Goal: Task Accomplishment & Management: Use online tool/utility

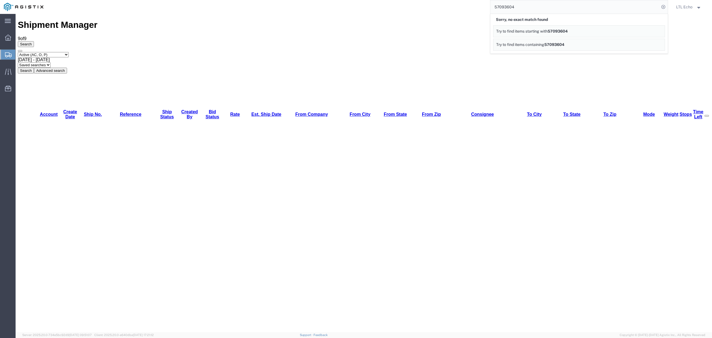
click at [246, 20] on div "Shipment Manager 9 of 9 Search Select status Active (AC, O, P) All Approved Awa…" at bounding box center [364, 46] width 692 height 53
click at [34, 68] on button "Search" at bounding box center [26, 71] width 16 height 6
drag, startPoint x: 571, startPoint y: 2, endPoint x: 351, endPoint y: -24, distance: 221.4
click at [351, 0] on html "main_menu Created with Sketch. Collapse Menu Dashboard Shipments Traffic Resour…" at bounding box center [356, 169] width 712 height 338
paste input "806"
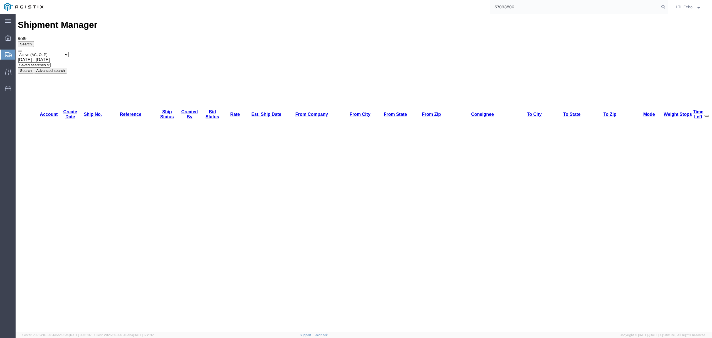
type input "57093806"
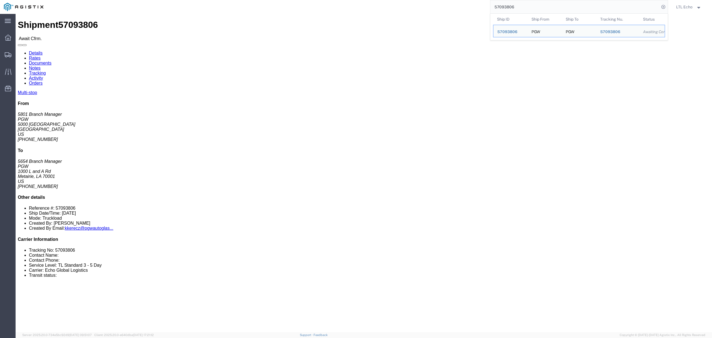
click link "Rates"
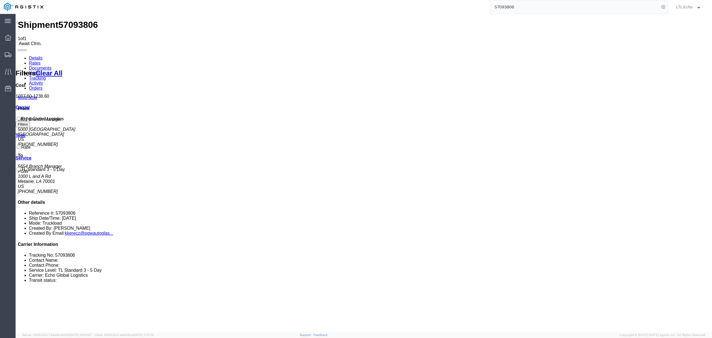
click at [32, 56] on link "Details" at bounding box center [36, 58] width 14 height 5
click address "PGW (5801 Branch Manager) [STREET_ADDRESS] [PHONE_NUMBER] [EMAIL_ADDRESS][DOMAI…"
copy address "76115"
click address "PGW (5654 Branch Manager) 5654 [STREET_ADDRESS] [PHONE_NUMBER] [EMAIL_ADDRESS][…"
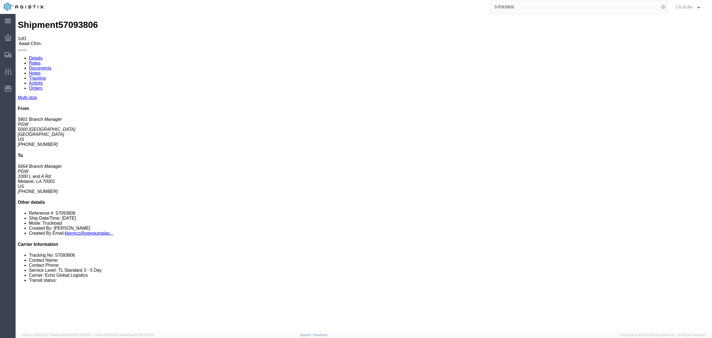
click address "PGW (5654 Branch Manager) 5654 [STREET_ADDRESS] [PHONE_NUMBER] [EMAIL_ADDRESS][…"
copy address "70001"
click div "Leg 1 - Truckload Vehicle 1: Standard Dry Van (53 Feet) Number of trucks: 1"
click address "PGW (5801 Branch Manager) [STREET_ADDRESS] [PHONE_NUMBER] [EMAIL_ADDRESS][DOMAI…"
click div "References Bill Of Lading: 57093806 Order Number: 669692 Order Number: 669691 E…"
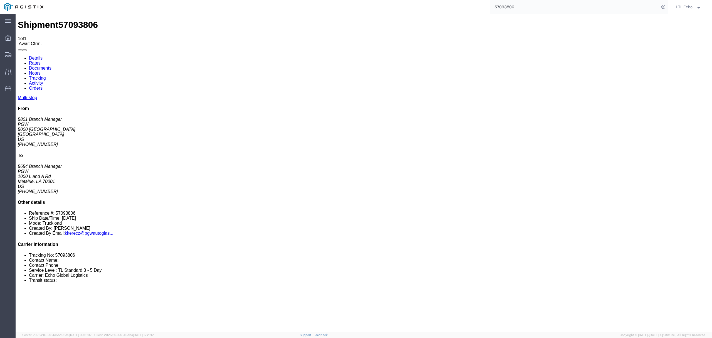
click div "References Bill Of Lading: 57093806 Order Number: 669692 Order Number: 669691 E…"
click b "57093806"
copy b "57093806"
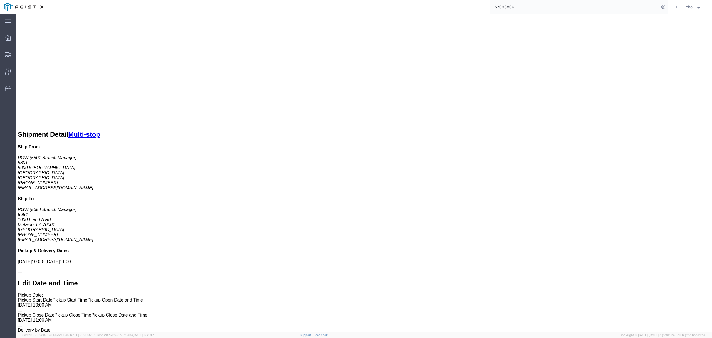
scroll to position [315, 0]
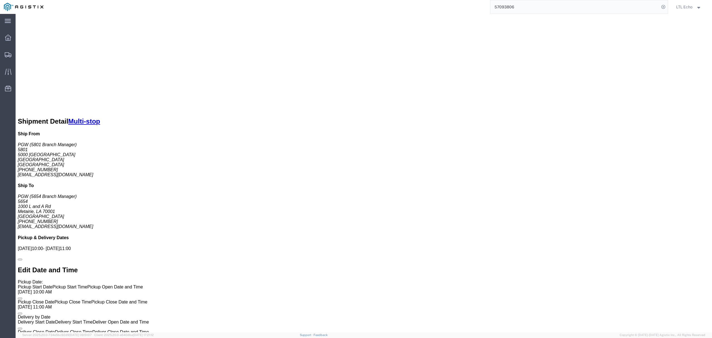
click link "Notes"
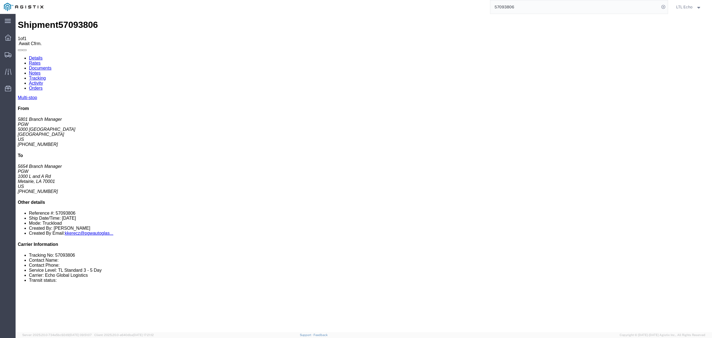
click at [41, 61] on link "Rates" at bounding box center [35, 63] width 12 height 5
click at [33, 56] on link "Details" at bounding box center [36, 58] width 14 height 5
click b "57093806"
click b "669692"
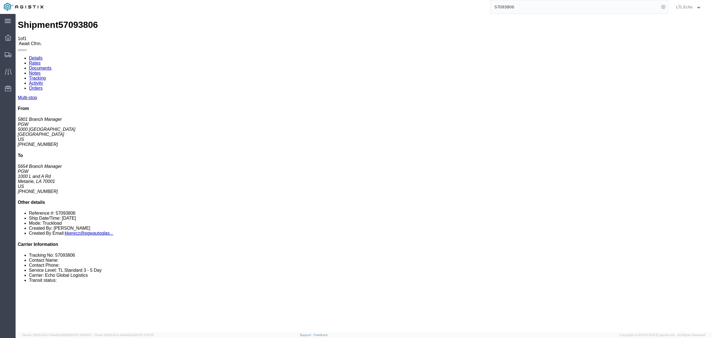
click b "669692"
click b "669691"
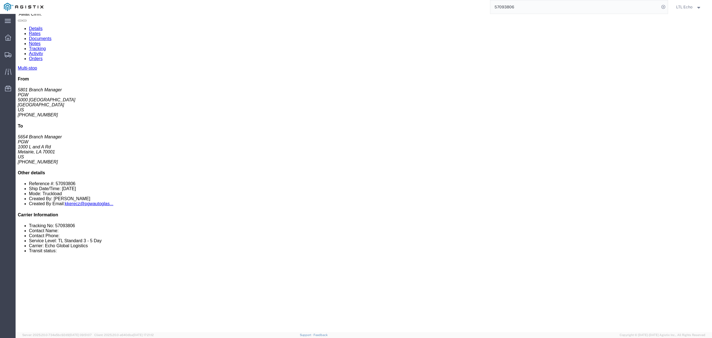
scroll to position [259, 0]
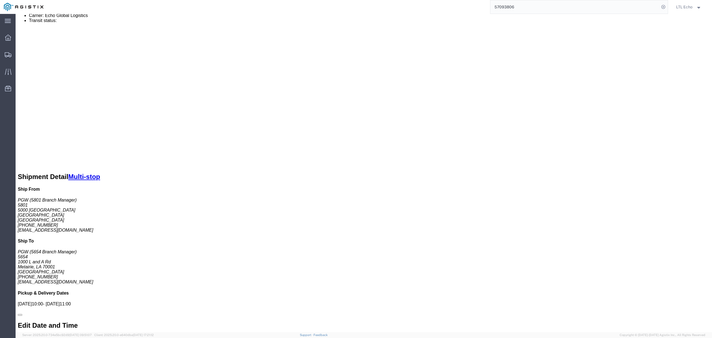
click b "5801-6300-66000-0000"
drag, startPoint x: 44, startPoint y: 71, endPoint x: 88, endPoint y: 71, distance: 44.2
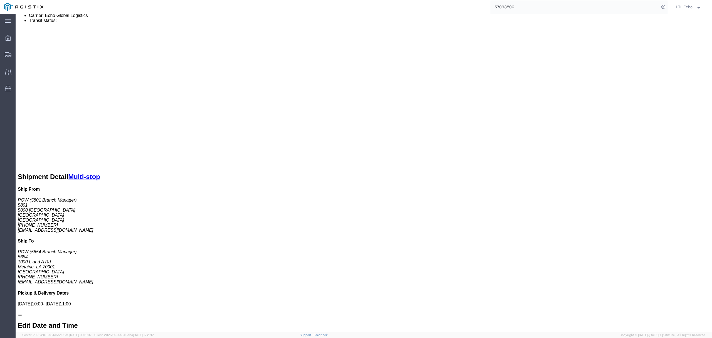
click p "Cost Center: 5801 Freight Out Cost Center Number: 5801-6300-66000-0000"
copy b "5801-6300-66000-0000"
click link "Confirm"
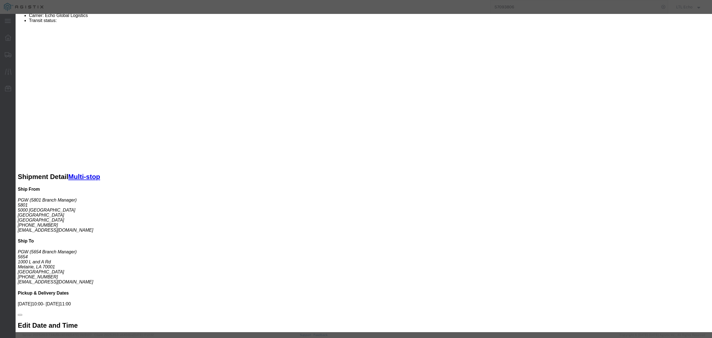
click input "checkbox"
checkbox input "true"
type input "LTL Echo"
type input "+ 8005116111"
click input "text"
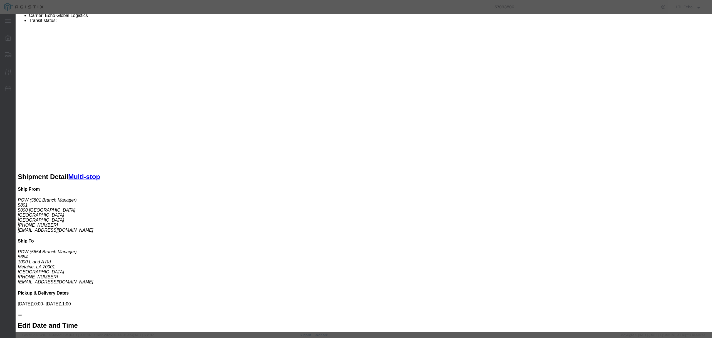
paste input "64646197"
type input "64646197"
click button "Submit"
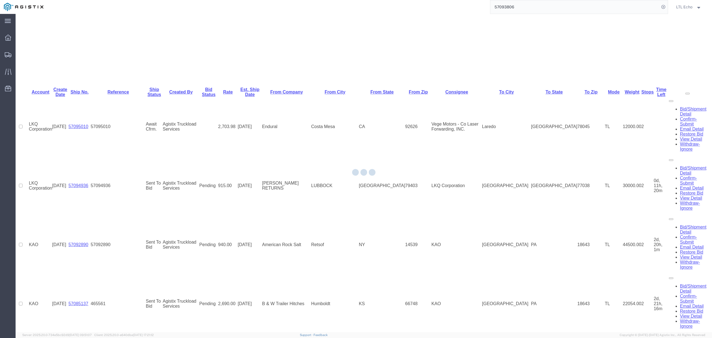
scroll to position [0, 0]
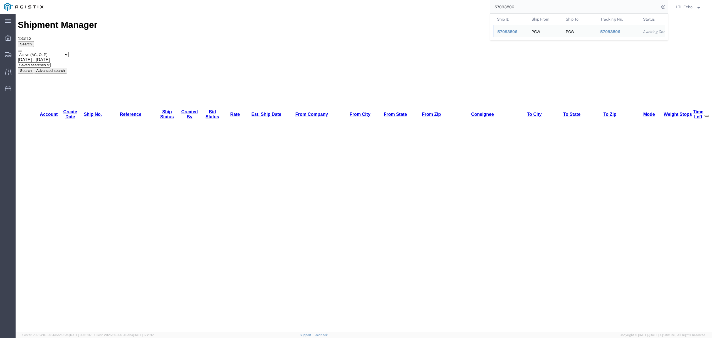
drag, startPoint x: 529, startPoint y: 8, endPoint x: 434, endPoint y: -1, distance: 94.6
click at [434, 0] on html "main_menu Created with Sketch. Collapse Menu Dashboard Shipments Traffic Resour…" at bounding box center [356, 169] width 712 height 338
paste input "64605349"
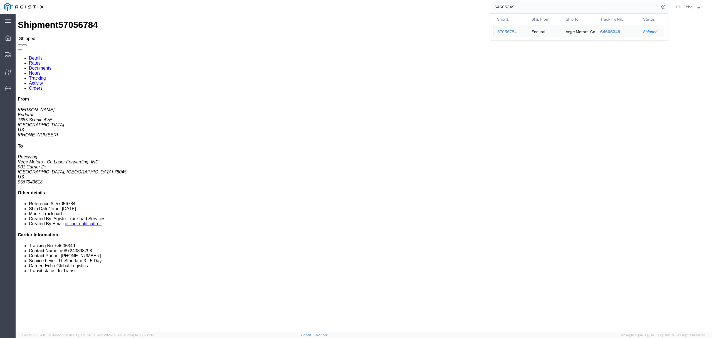
drag, startPoint x: 524, startPoint y: 8, endPoint x: 430, endPoint y: -4, distance: 95.1
click at [430, 0] on html "main_menu Created with Sketch. Collapse Menu Dashboard Shipments Traffic Resour…" at bounding box center [356, 169] width 712 height 338
paste input "57050873"
type input "57050873"
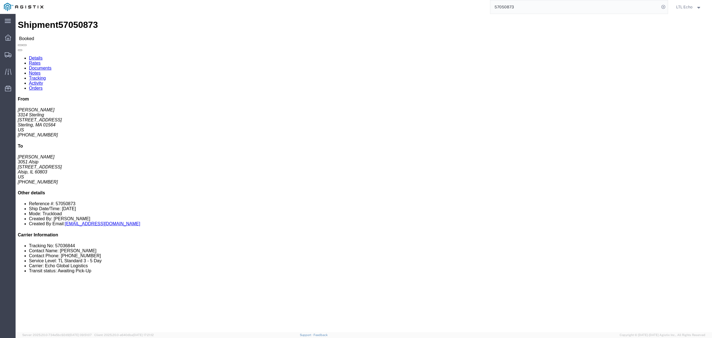
click link "Tracking"
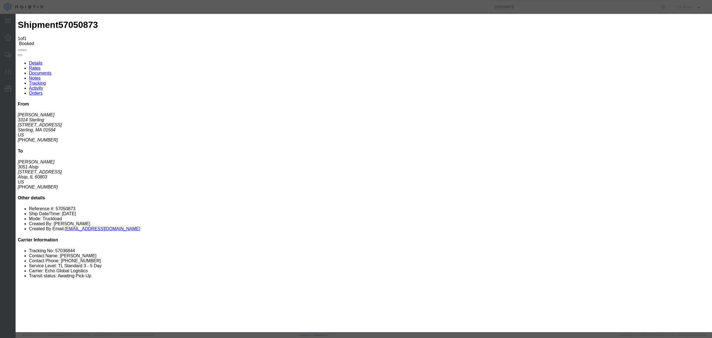
type input "[DATE]"
type input "11:00 AM"
select select "DELIVRED"
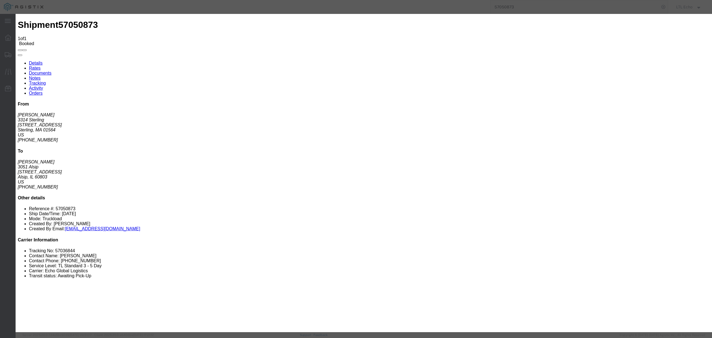
type input "[DATE]"
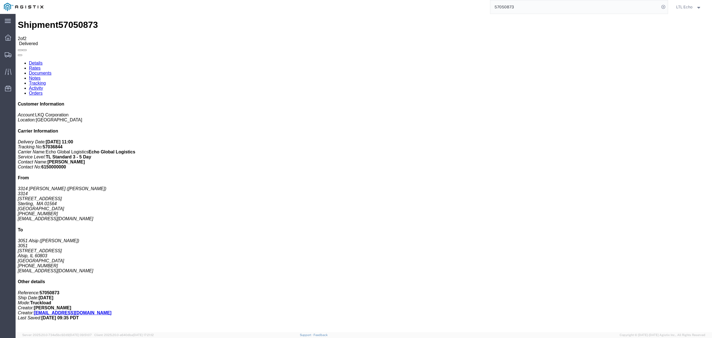
drag, startPoint x: 530, startPoint y: 8, endPoint x: 384, endPoint y: 2, distance: 146.1
click at [384, 2] on div "57050873" at bounding box center [357, 7] width 621 height 14
paste input "64613211"
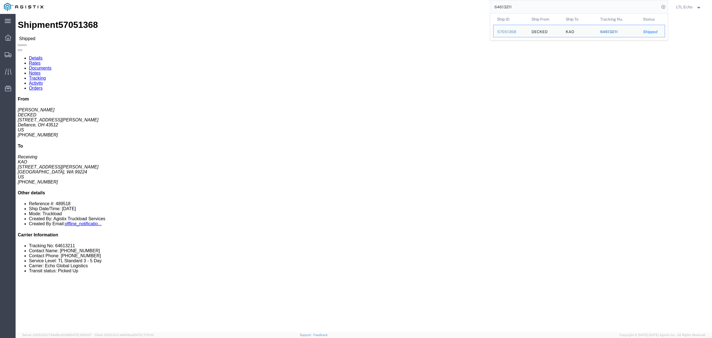
drag, startPoint x: 523, startPoint y: 8, endPoint x: 373, endPoint y: -9, distance: 150.8
click at [373, 0] on html "main_menu Created with Sketch. Collapse Menu Dashboard Shipments Traffic Resour…" at bounding box center [356, 169] width 712 height 338
paste input "57068418"
drag, startPoint x: 537, startPoint y: 6, endPoint x: 400, endPoint y: -19, distance: 139.1
click at [400, 0] on html "main_menu Created with Sketch. Collapse Menu Dashboard Shipments Traffic Resour…" at bounding box center [356, 169] width 712 height 338
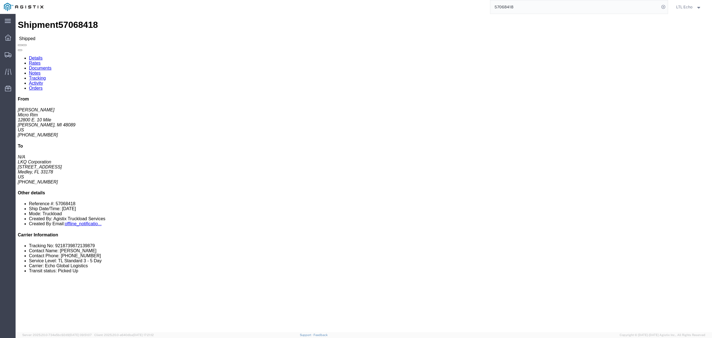
paste input "6997407"
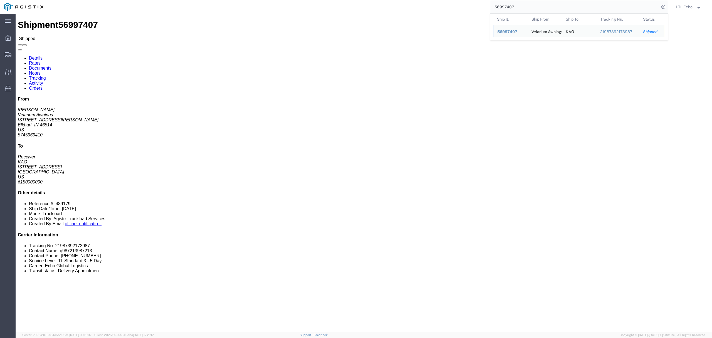
drag, startPoint x: 527, startPoint y: 7, endPoint x: 433, endPoint y: 2, distance: 94.4
click at [435, 2] on div "56997407 Ship ID Ship From Ship To Tracking Nu. Status Ship ID 56997407 Ship Fr…" at bounding box center [357, 7] width 621 height 14
paste input "7083490"
type input "57083490"
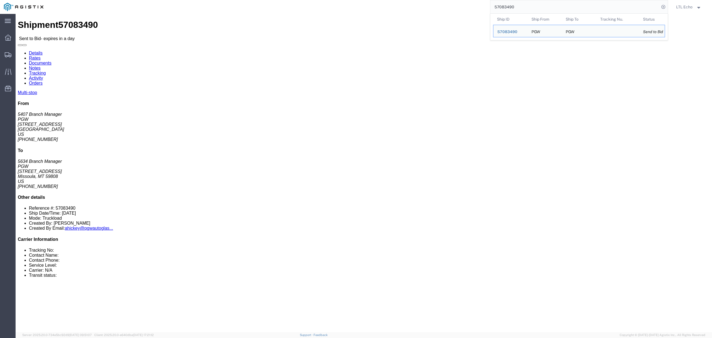
click div "Ship From PGW (5407 Branch Manager) 5407 [STREET_ADDRESS] [PHONE_NUMBER] [EMAIL…"
click link "Rates"
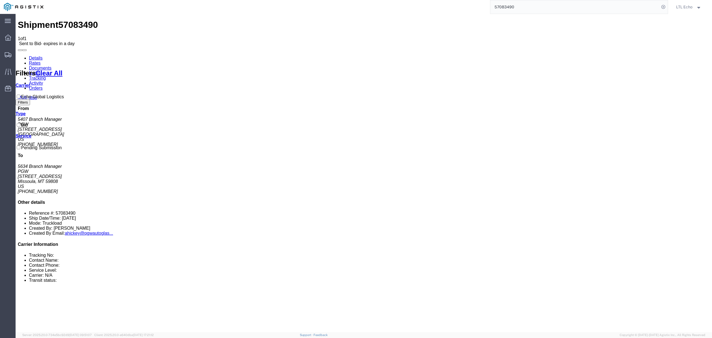
click at [35, 56] on link "Details" at bounding box center [36, 58] width 14 height 5
click address "PGW (5407 Branch Manager) [STREET_ADDRESS] [PHONE_NUMBER] [EMAIL_ADDRESS][DOMAI…"
copy address "85307"
click address "PGW (5634 Branch Manager) 5634 [STREET_ADDRESS][PERSON_NAME] [PHONE_NUMBER] [EM…"
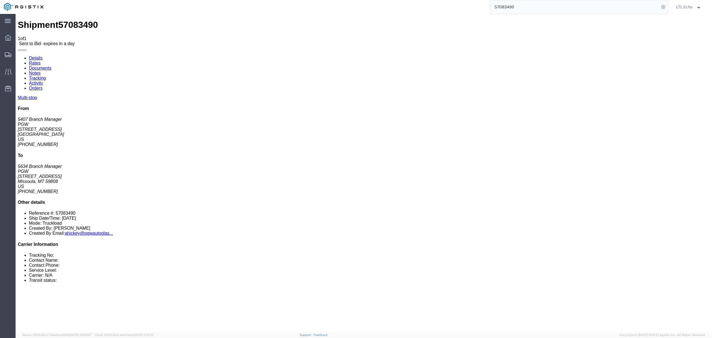
click address "PGW (5634 Branch Manager) 5634 [STREET_ADDRESS][PERSON_NAME] [PHONE_NUMBER] [EM…"
copy address "59808"
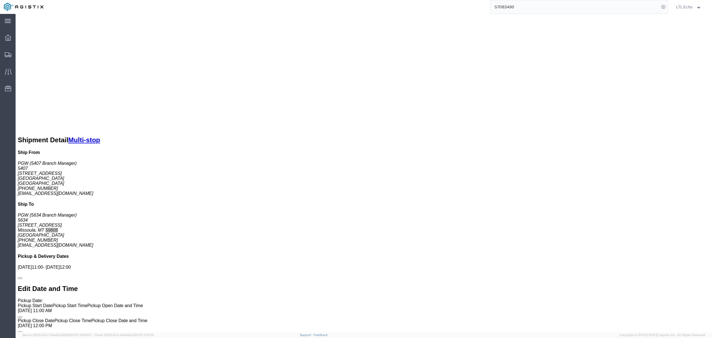
scroll to position [185, 0]
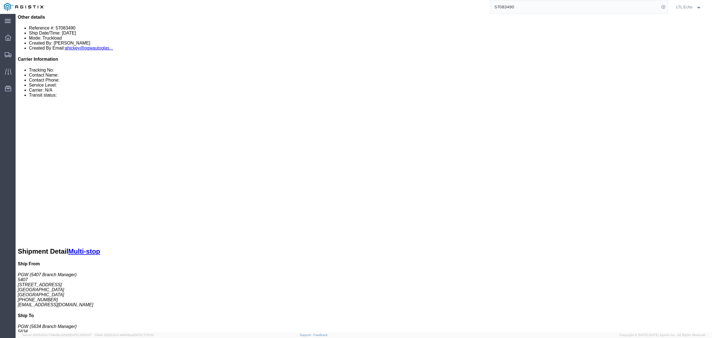
click link "Enter / Modify Bid"
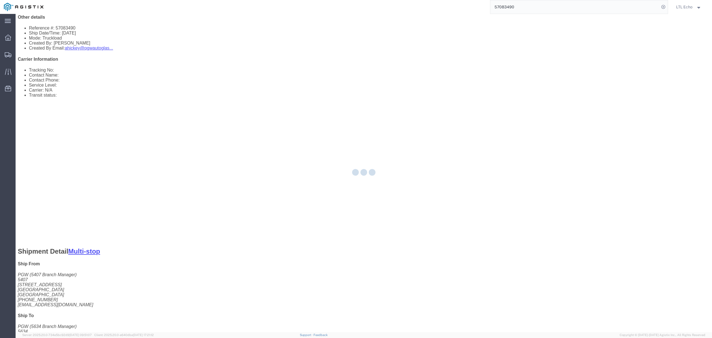
select select "4622"
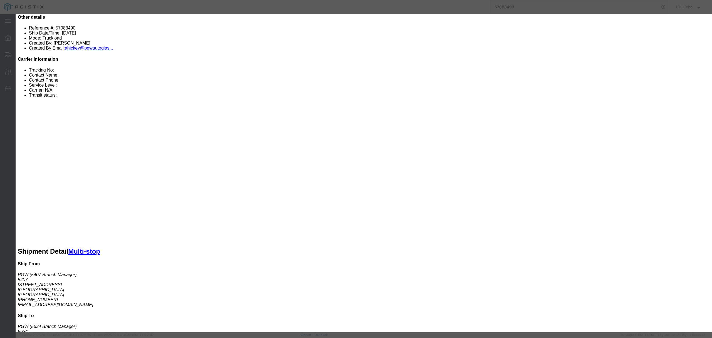
click input "text"
type input "57083490"
click div "Service Level Select Guaranteed Next Day LTL Standard 3-5 Day Rail TL Standard …"
click select "Select Guaranteed Next Day LTL Standard 3-5 Day Rail TL Standard 3 - 5 Day"
select select "13989"
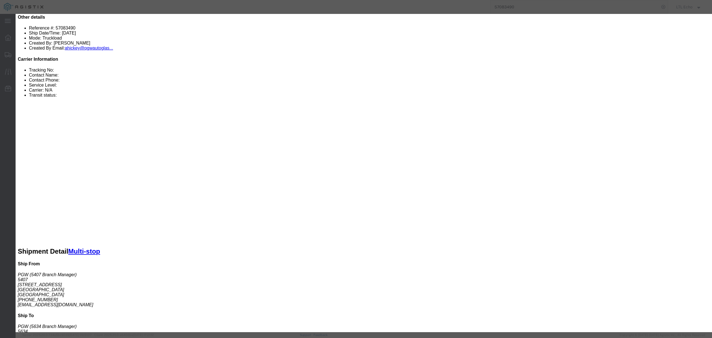
click select "Select Guaranteed Next Day LTL Standard 3-5 Day Rail TL Standard 3 - 5 Day"
click input "number"
type input "3975"
click button "Submit"
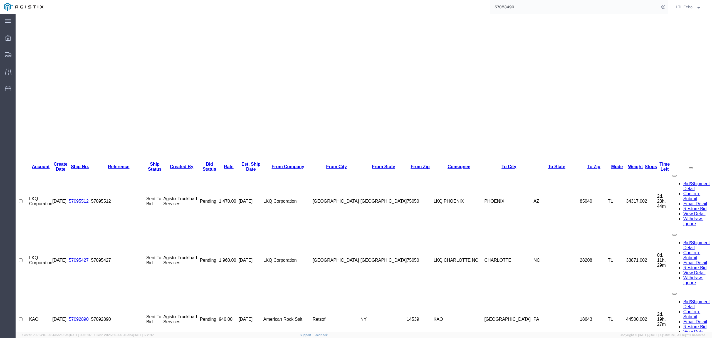
scroll to position [0, 0]
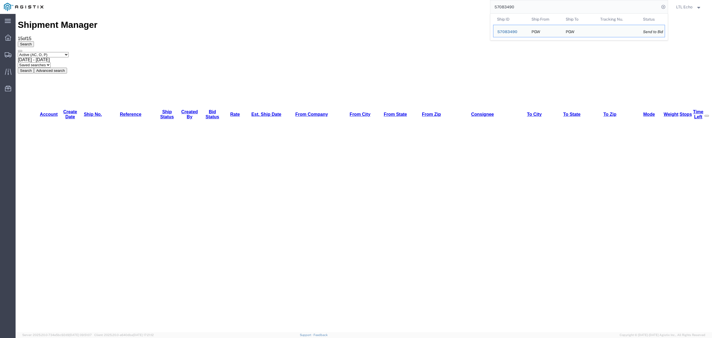
drag, startPoint x: 520, startPoint y: 7, endPoint x: 443, endPoint y: -5, distance: 78.5
click at [443, 0] on html "main_menu Created with Sketch. Collapse Menu Dashboard Shipments Traffic Resour…" at bounding box center [356, 169] width 712 height 338
paste input "64537428"
type input "64537428"
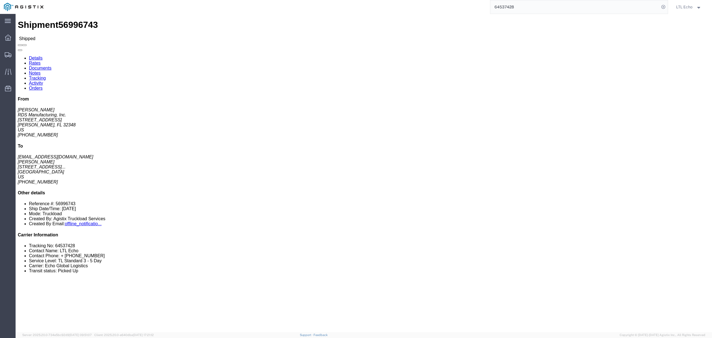
click link "Tracking"
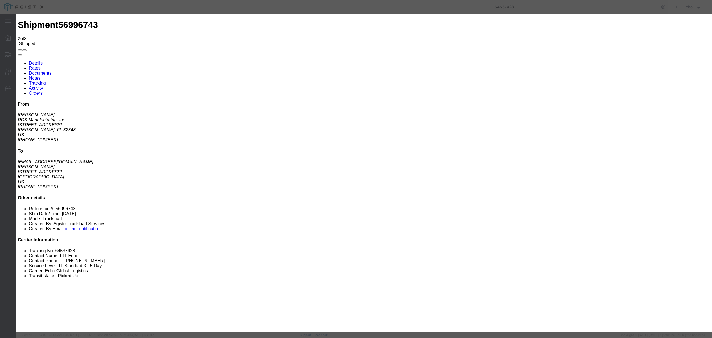
type input "[DATE]"
type input "11:00 AM"
select select "DELIVRED"
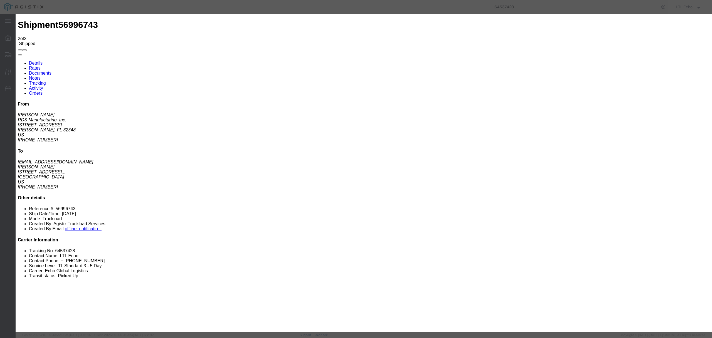
type input "[DATE]"
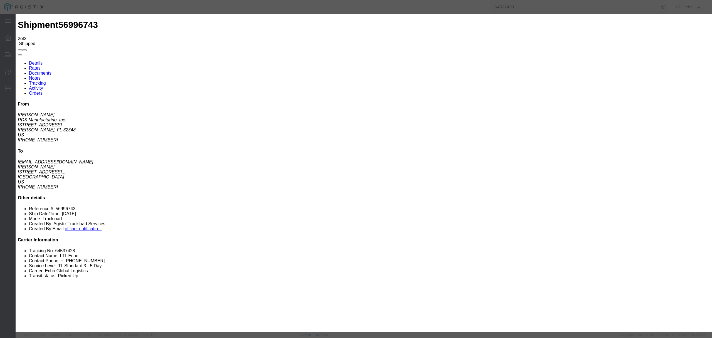
type input "8:00 AM"
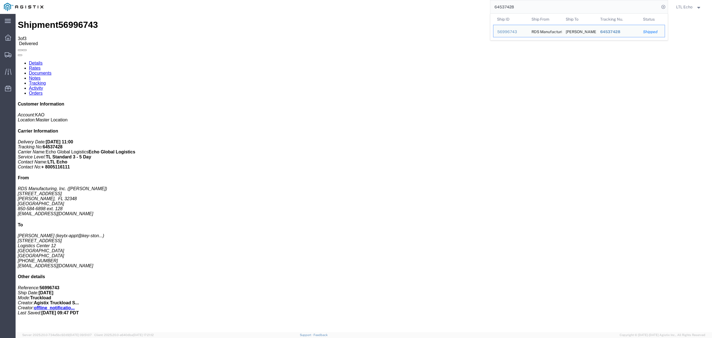
drag, startPoint x: 529, startPoint y: 8, endPoint x: 386, endPoint y: 1, distance: 142.8
click at [394, 5] on div "64537428 Ship ID Ship From Ship To Tracking Nu. Status Ship ID 56996743 Ship Fr…" at bounding box center [357, 7] width 621 height 14
paste input "5836"
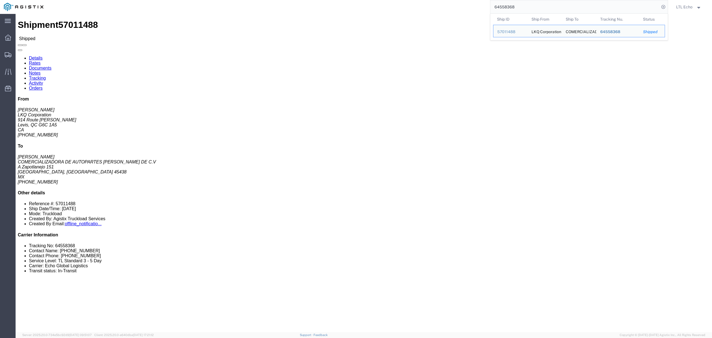
drag, startPoint x: 528, startPoint y: 6, endPoint x: 451, endPoint y: 4, distance: 77.3
click at [454, 4] on div "64558368 Ship ID Ship From Ship To Tracking Nu. Status Ship ID 57011488 Ship Fr…" at bounding box center [357, 7] width 621 height 14
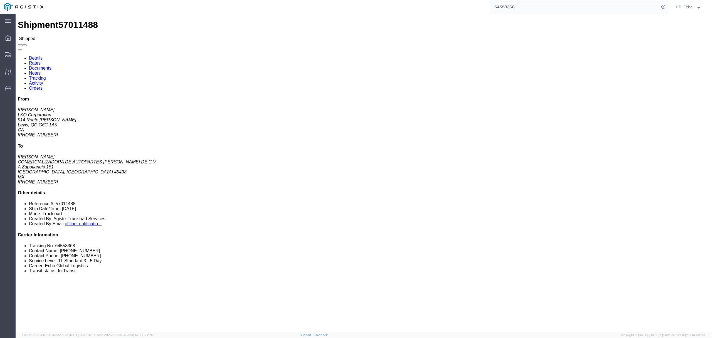
paste input "39162"
type input "64539162"
click link "Tracking"
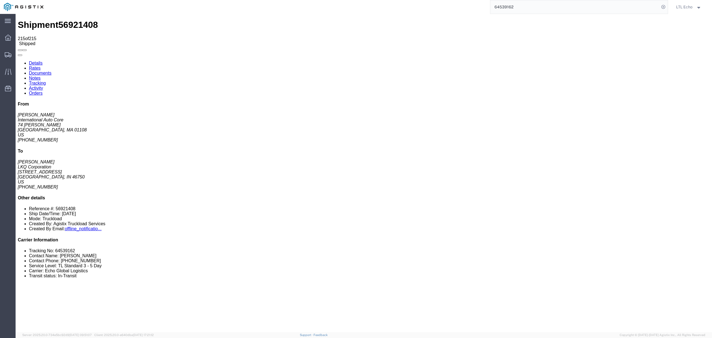
click at [41, 76] on link "Notes" at bounding box center [35, 78] width 12 height 5
click at [46, 81] on link "Tracking" at bounding box center [37, 83] width 17 height 5
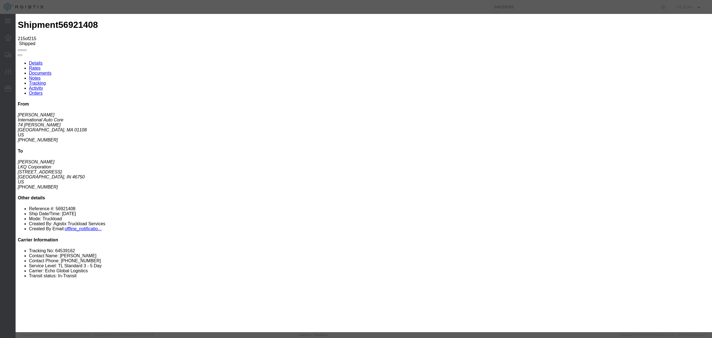
type input "[DATE]"
type input "11:00 AM"
select select "DELIVRED"
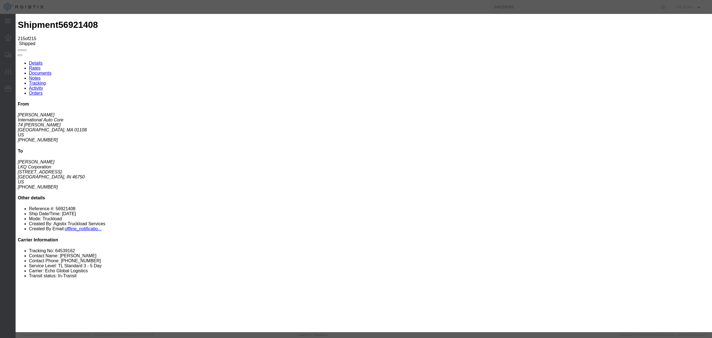
type input "[DATE]"
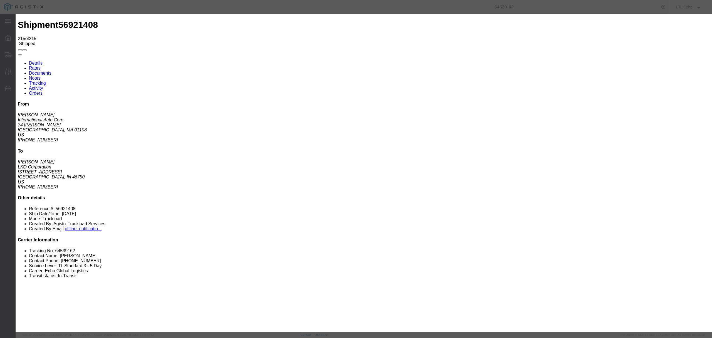
type input "12:00 PM"
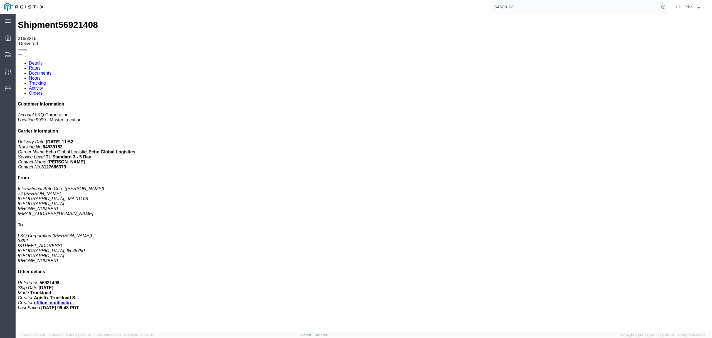
drag, startPoint x: 525, startPoint y: 8, endPoint x: 411, endPoint y: -1, distance: 114.0
click at [411, 0] on html "main_menu Created with Sketch. Collapse Menu Dashboard Shipments Traffic Resour…" at bounding box center [356, 169] width 712 height 338
paste input "98210"
type input "64598210"
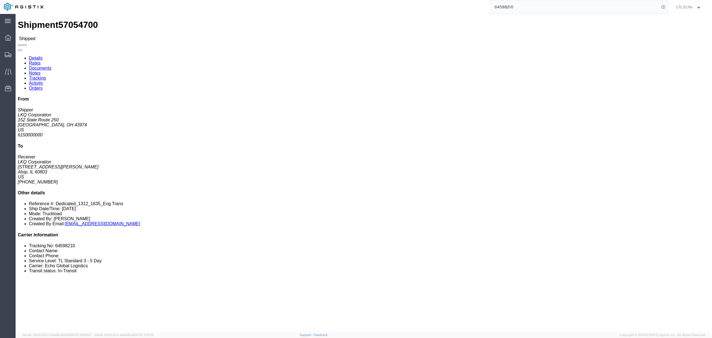
click link "Tracking"
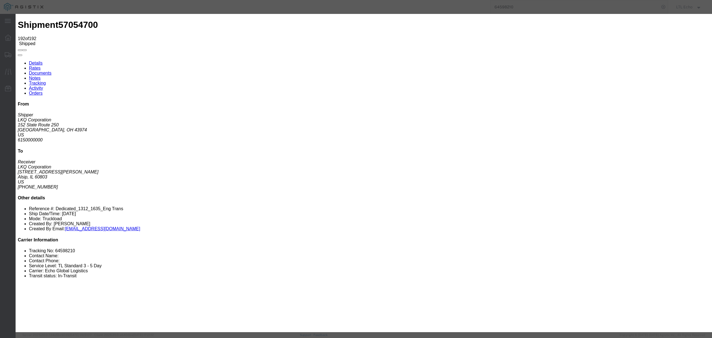
type input "[DATE]"
type input "11:00 AM"
select select "DELIVRED"
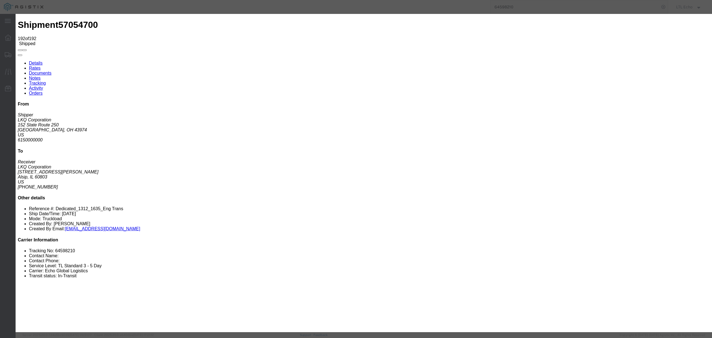
type input "[DATE]"
type input "11:30 AM"
